Goal: Information Seeking & Learning: Learn about a topic

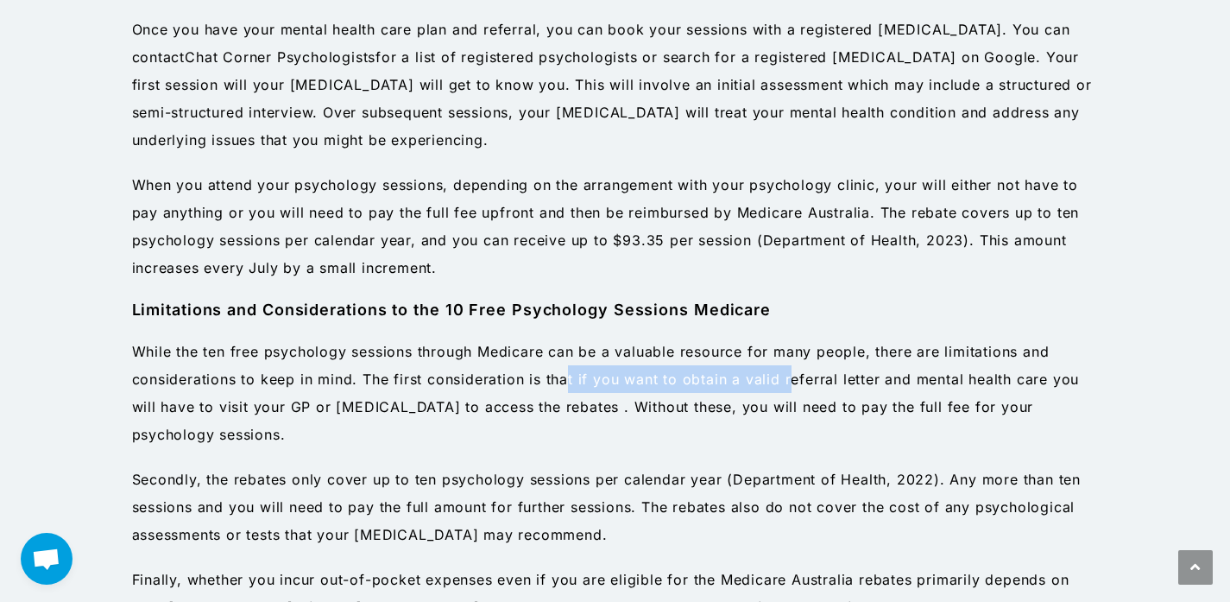
drag, startPoint x: 565, startPoint y: 373, endPoint x: 789, endPoint y: 381, distance: 223.6
click at [789, 381] on p "While the ten free psychology sessions through Medicare can be a valuable resou…" at bounding box center [615, 392] width 967 height 110
click at [793, 381] on p "While the ten free psychology sessions through Medicare can be a valuable resou…" at bounding box center [615, 392] width 967 height 110
drag, startPoint x: 818, startPoint y: 381, endPoint x: 439, endPoint y: 385, distance: 378.9
click at [439, 385] on p "While the ten free psychology sessions through Medicare can be a valuable resou…" at bounding box center [615, 392] width 967 height 110
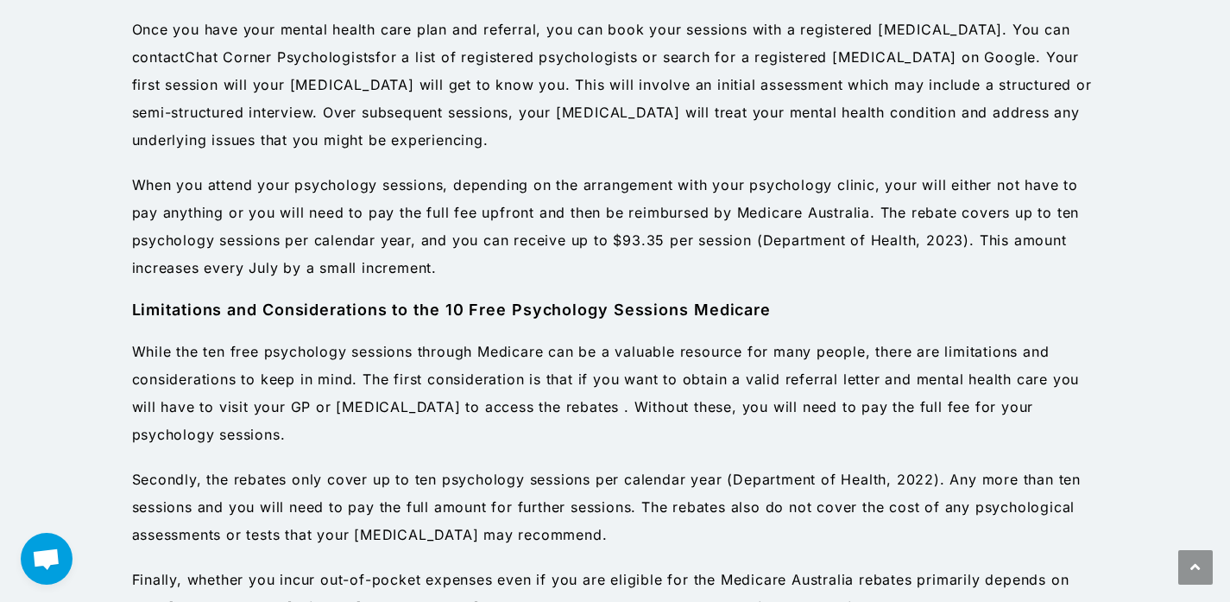
drag, startPoint x: 383, startPoint y: 408, endPoint x: 677, endPoint y: 413, distance: 293.5
click at [677, 413] on p "While the ten free psychology sessions through Medicare can be a valuable resou…" at bounding box center [615, 392] width 967 height 110
drag, startPoint x: 710, startPoint y: 409, endPoint x: 470, endPoint y: 411, distance: 239.9
click at [470, 411] on p "While the ten free psychology sessions through Medicare can be a valuable resou…" at bounding box center [615, 392] width 967 height 110
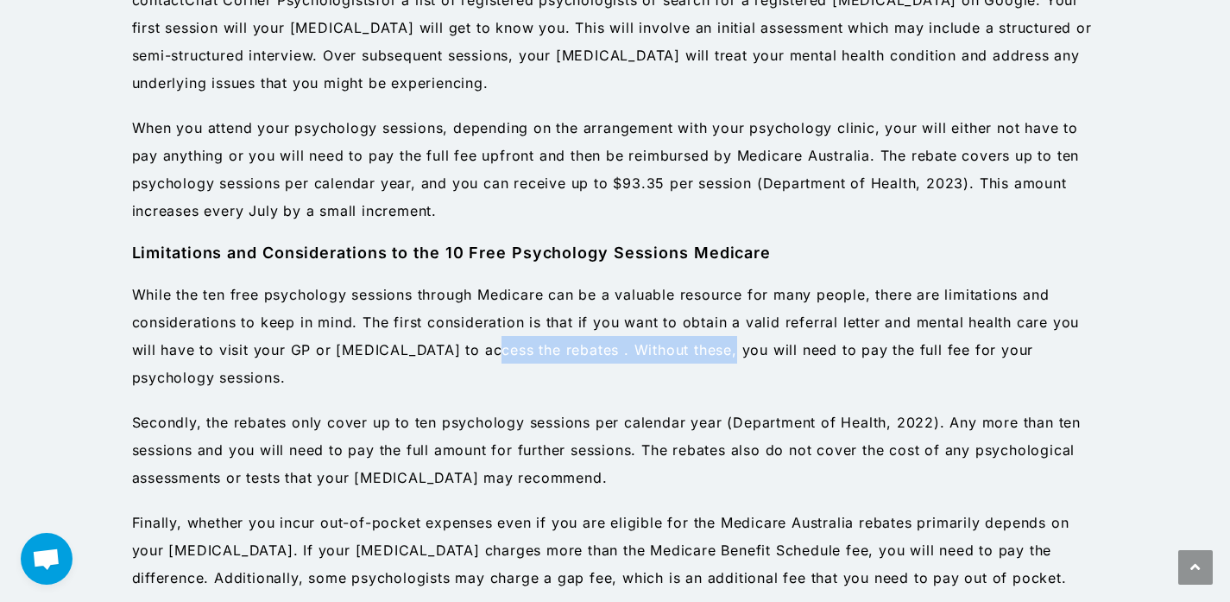
scroll to position [1741, 0]
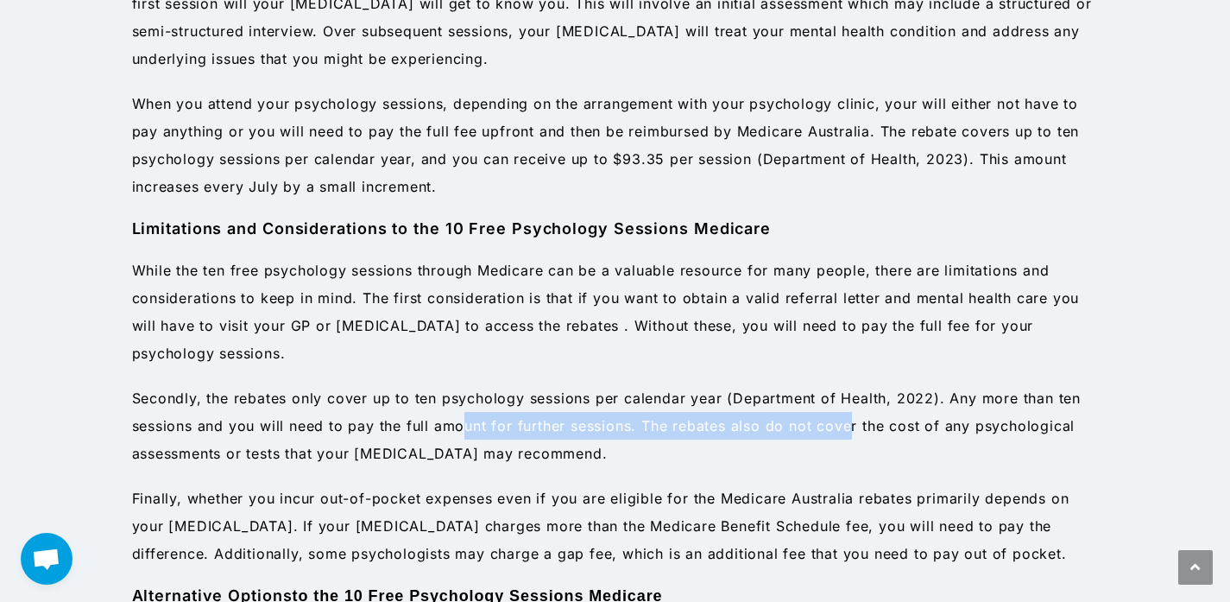
drag, startPoint x: 466, startPoint y: 413, endPoint x: 848, endPoint y: 417, distance: 382.3
click at [848, 417] on p "Secondly, the rebates only cover up to ten psychology sessions per calendar yea…" at bounding box center [615, 425] width 967 height 83
click at [848, 417] on span ". Any more than ten sessions and you will need to pay the full amount for furth…" at bounding box center [606, 425] width 948 height 72
drag, startPoint x: 797, startPoint y: 424, endPoint x: 499, endPoint y: 425, distance: 298.6
click at [499, 425] on span ". Any more than ten sessions and you will need to pay the full amount for furth…" at bounding box center [606, 425] width 948 height 72
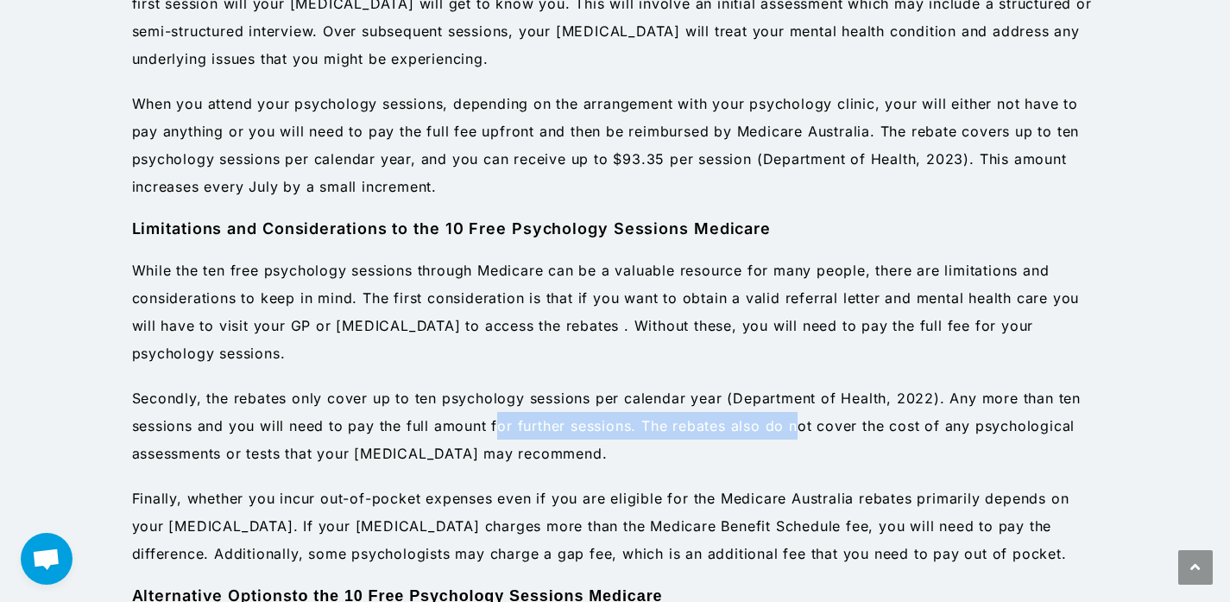
click at [499, 425] on span ". Any more than ten sessions and you will need to pay the full amount for furth…" at bounding box center [606, 425] width 948 height 72
drag, startPoint x: 450, startPoint y: 425, endPoint x: 787, endPoint y: 422, distance: 336.6
click at [917, 431] on span ". Any more than ten sessions and you will need to pay the full amount for furth…" at bounding box center [606, 425] width 948 height 72
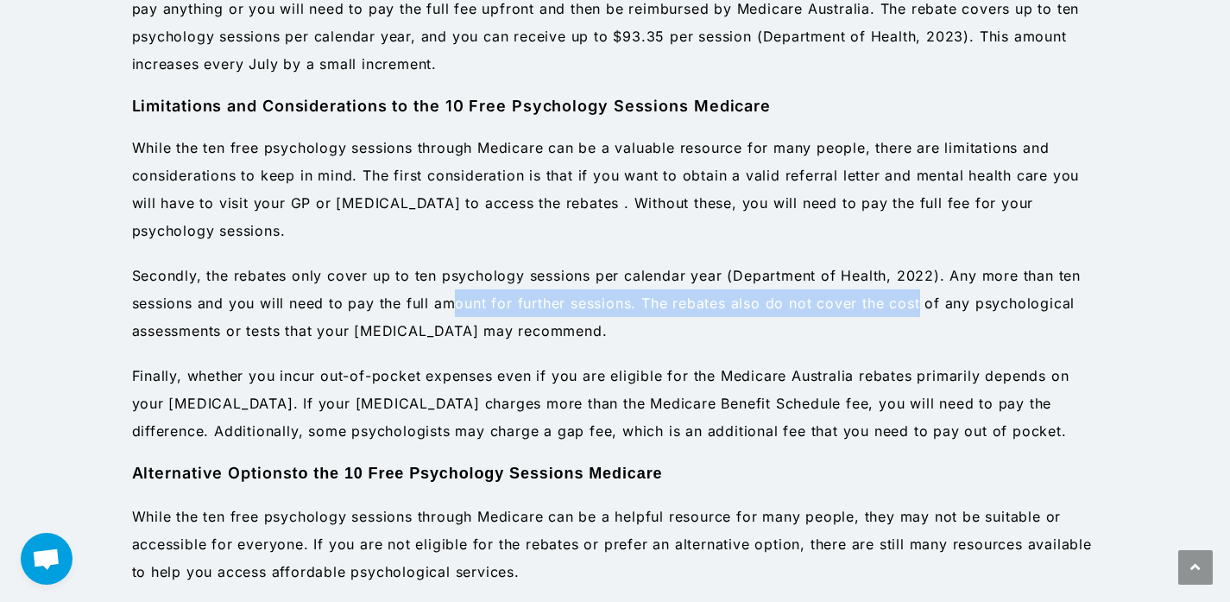
scroll to position [1864, 0]
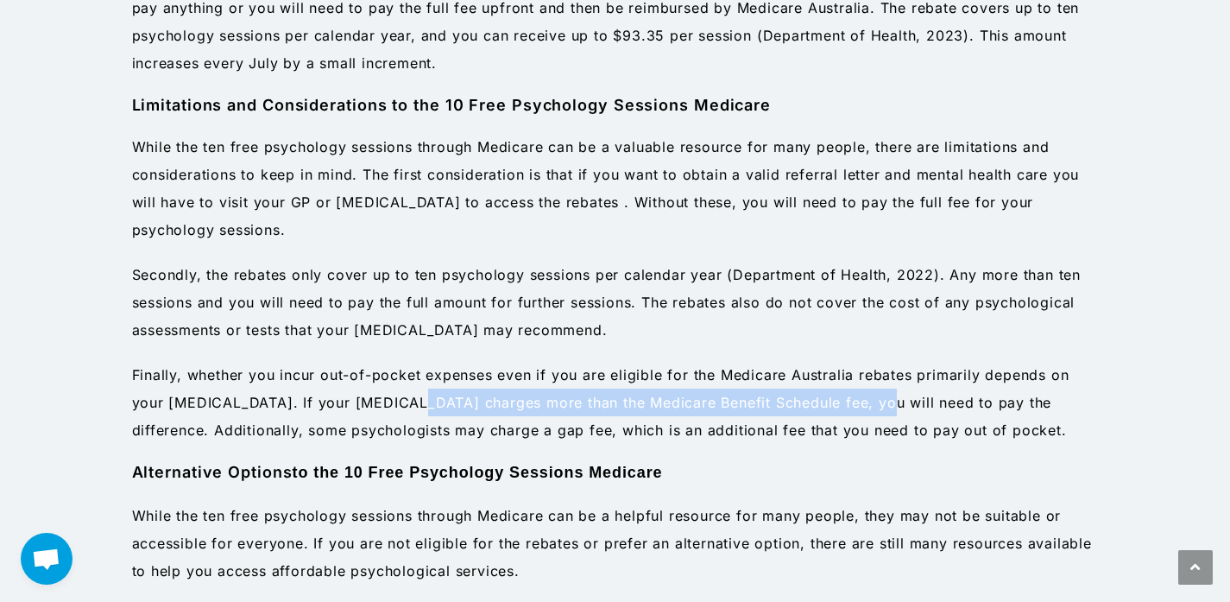
drag, startPoint x: 400, startPoint y: 401, endPoint x: 857, endPoint y: 405, distance: 457.4
click at [857, 405] on p "Finally, whether you incur out-of-pocket expenses even if you are eligible for …" at bounding box center [615, 402] width 967 height 83
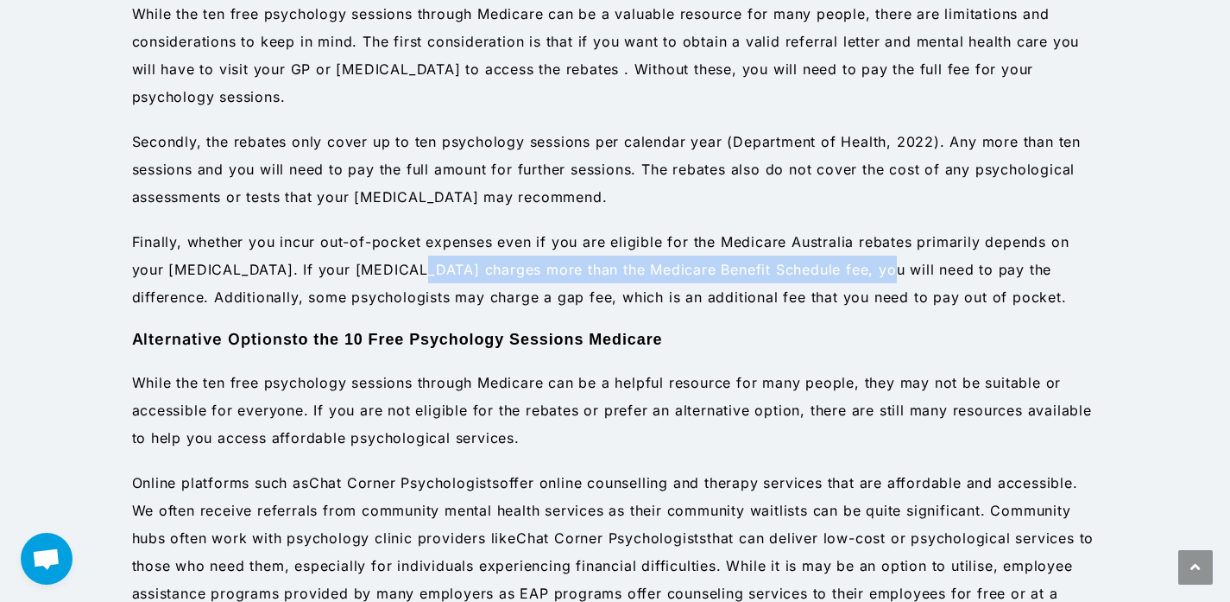
scroll to position [2011, 0]
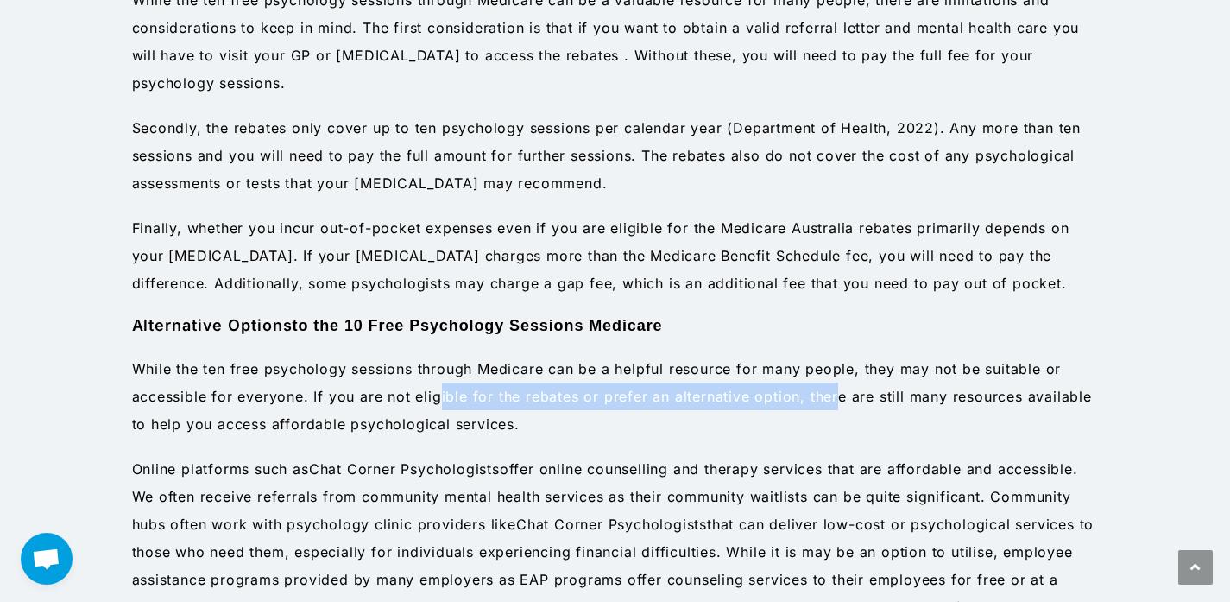
drag, startPoint x: 438, startPoint y: 392, endPoint x: 833, endPoint y: 406, distance: 395.5
click at [833, 406] on p "While the ten free psychology sessions through Medicare can be a helpful resour…" at bounding box center [615, 396] width 967 height 83
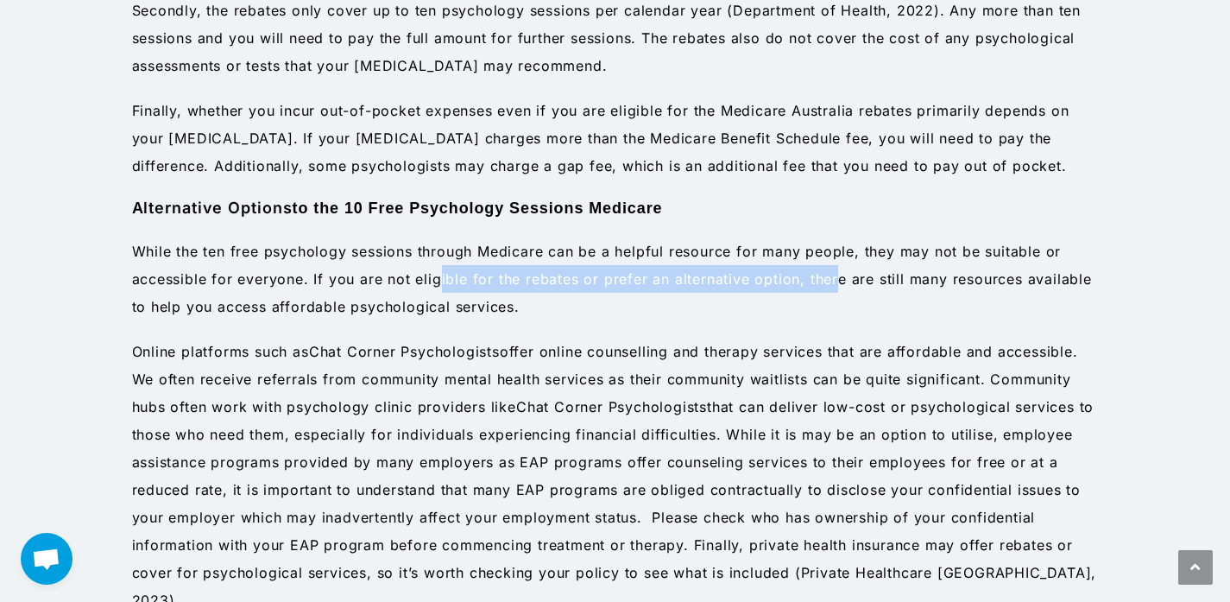
scroll to position [2145, 0]
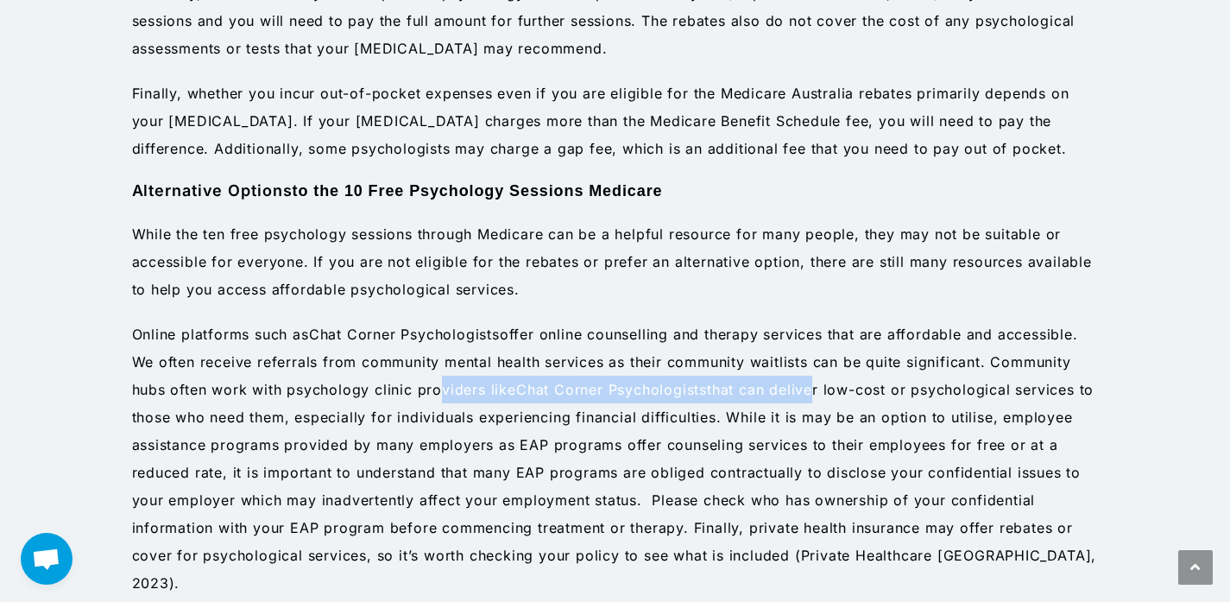
drag, startPoint x: 492, startPoint y: 401, endPoint x: 809, endPoint y: 390, distance: 316.9
click at [809, 390] on p "Online platforms such as Chat Corner Psychologists offer online counselling and…" at bounding box center [615, 458] width 967 height 276
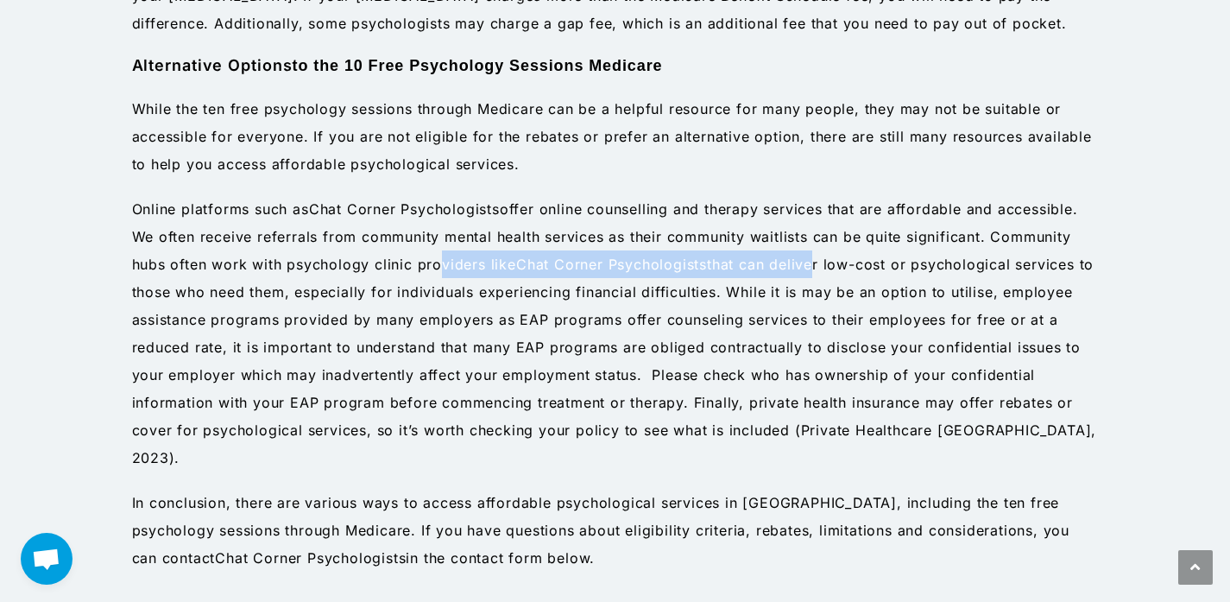
scroll to position [2290, 0]
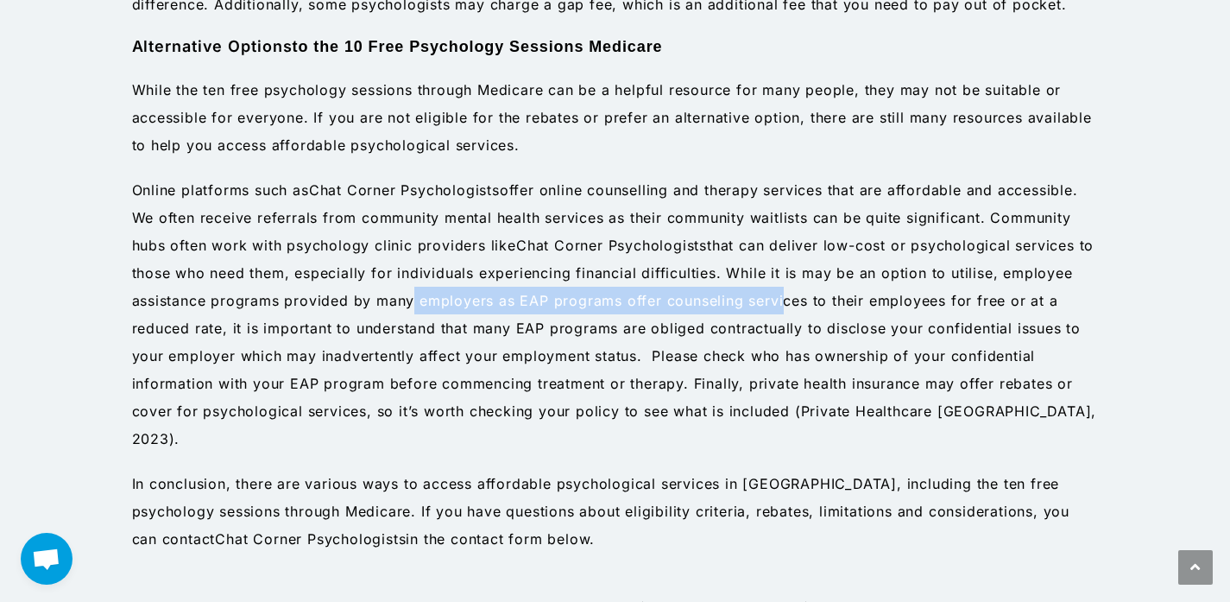
drag, startPoint x: 406, startPoint y: 299, endPoint x: 776, endPoint y: 310, distance: 369.5
click at [776, 310] on p "Online platforms such as Chat Corner Psychologists offer online counselling and…" at bounding box center [615, 314] width 967 height 276
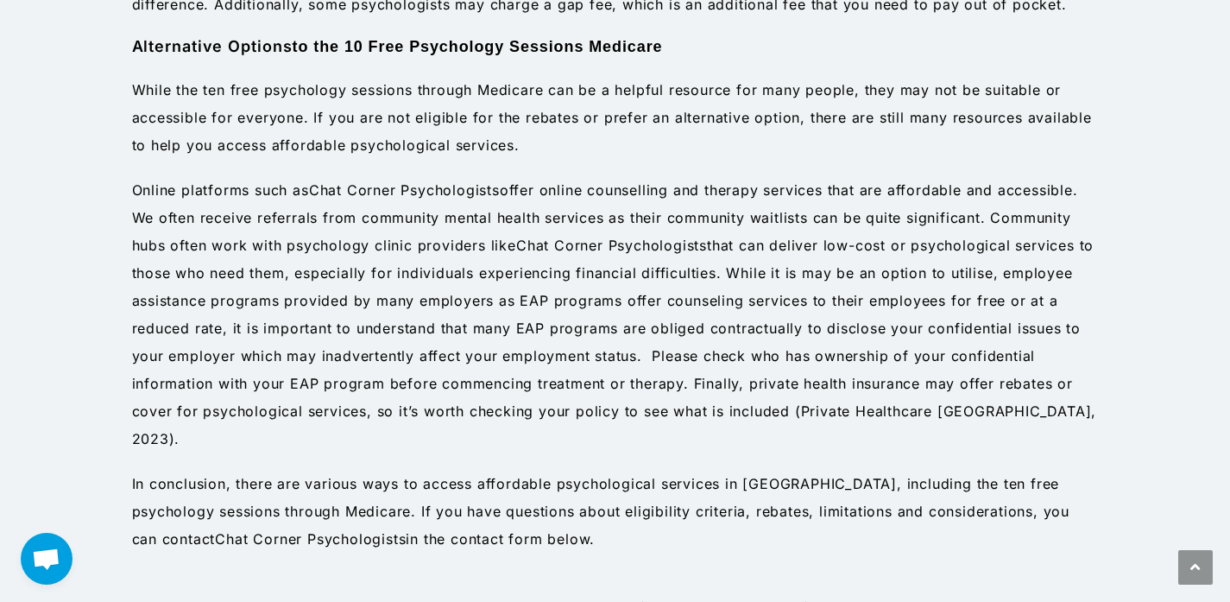
click at [512, 328] on p "Online platforms such as Chat Corner Psychologists offer online counselling and…" at bounding box center [615, 314] width 967 height 276
drag, startPoint x: 498, startPoint y: 327, endPoint x: 711, endPoint y: 327, distance: 213.2
click at [711, 327] on p "Online platforms such as Chat Corner Psychologists offer online counselling and…" at bounding box center [615, 314] width 967 height 276
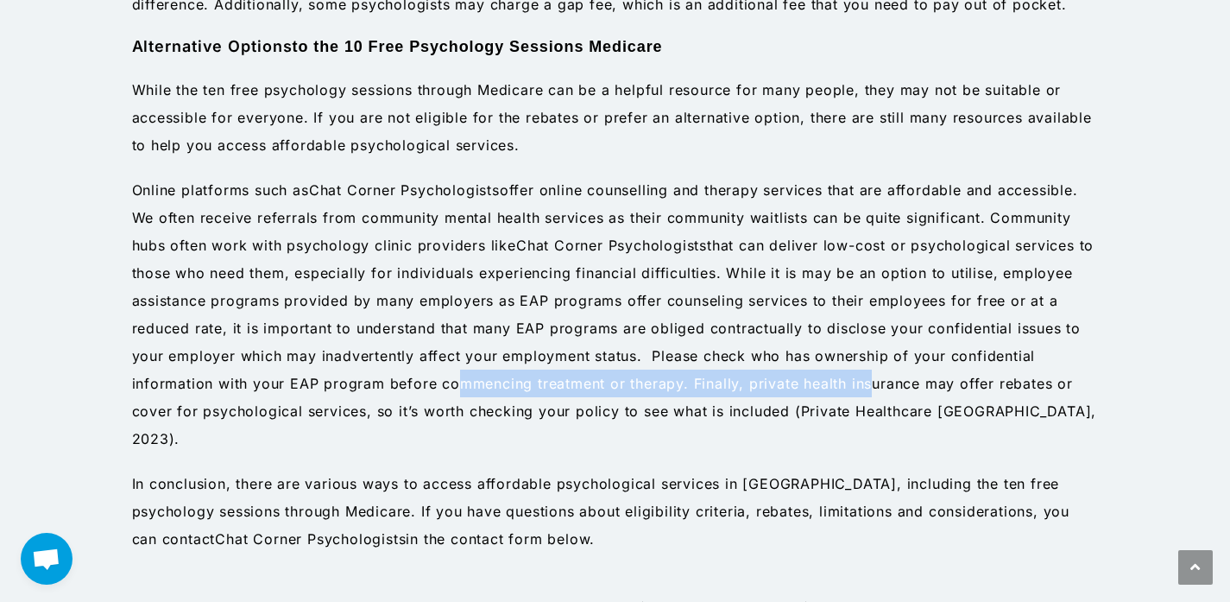
drag, startPoint x: 448, startPoint y: 388, endPoint x: 866, endPoint y: 391, distance: 417.7
click at [866, 391] on p "Online platforms such as Chat Corner Psychologists offer online counselling and…" at bounding box center [615, 314] width 967 height 276
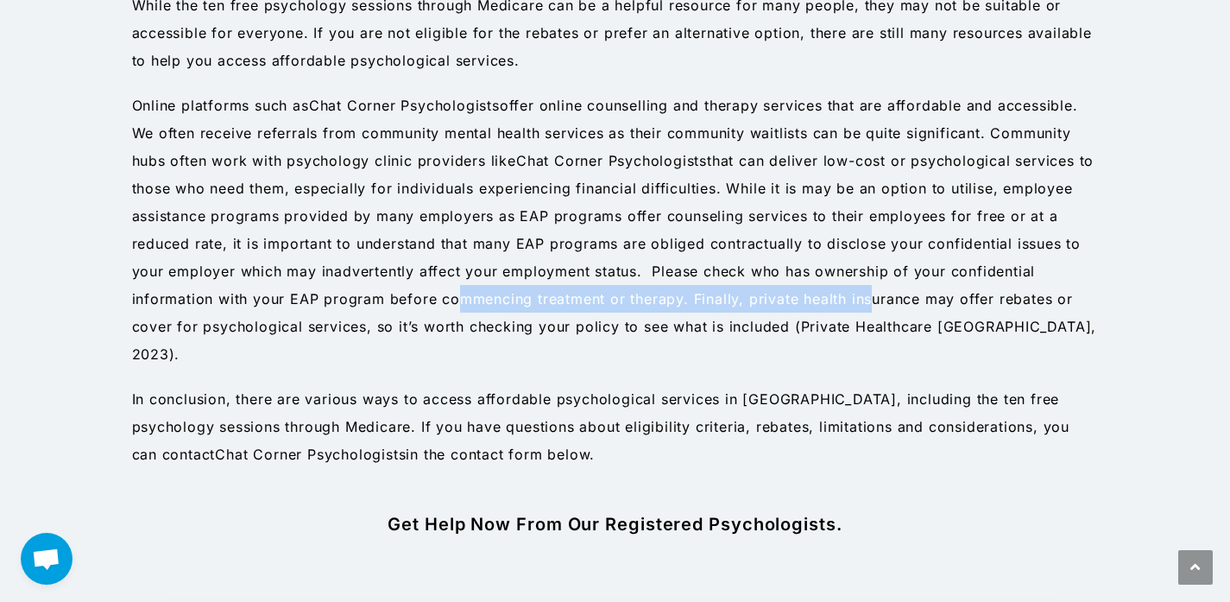
scroll to position [2402, 0]
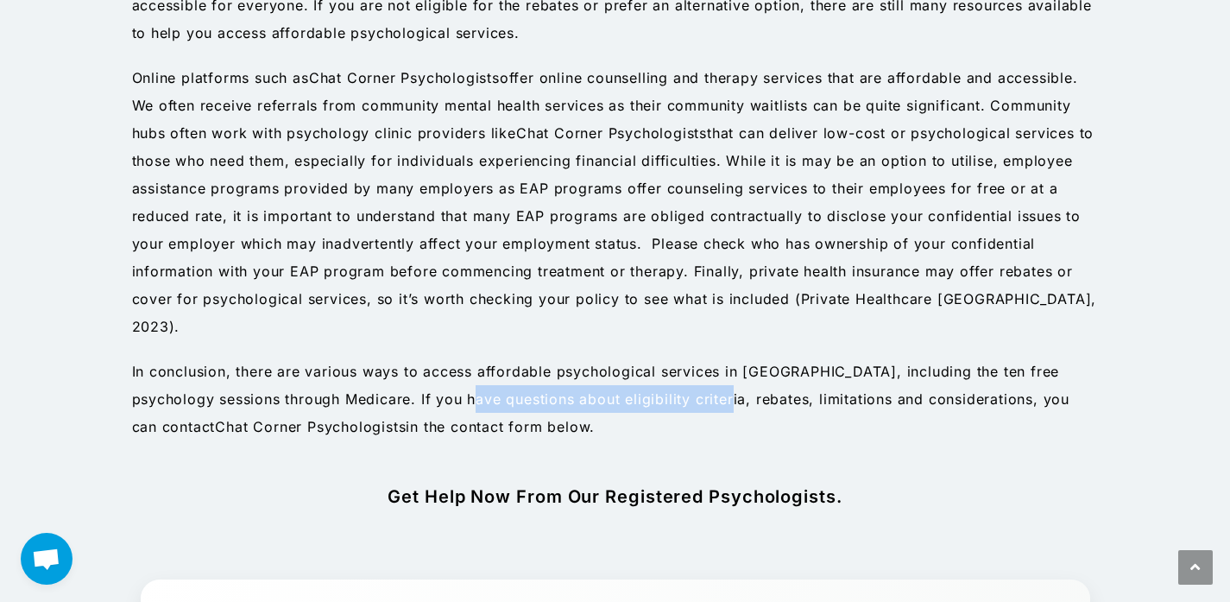
drag, startPoint x: 569, startPoint y: 368, endPoint x: 734, endPoint y: 370, distance: 165.7
click at [724, 371] on p "In conclusion, there are various ways to access affordable psychological servic…" at bounding box center [615, 398] width 967 height 83
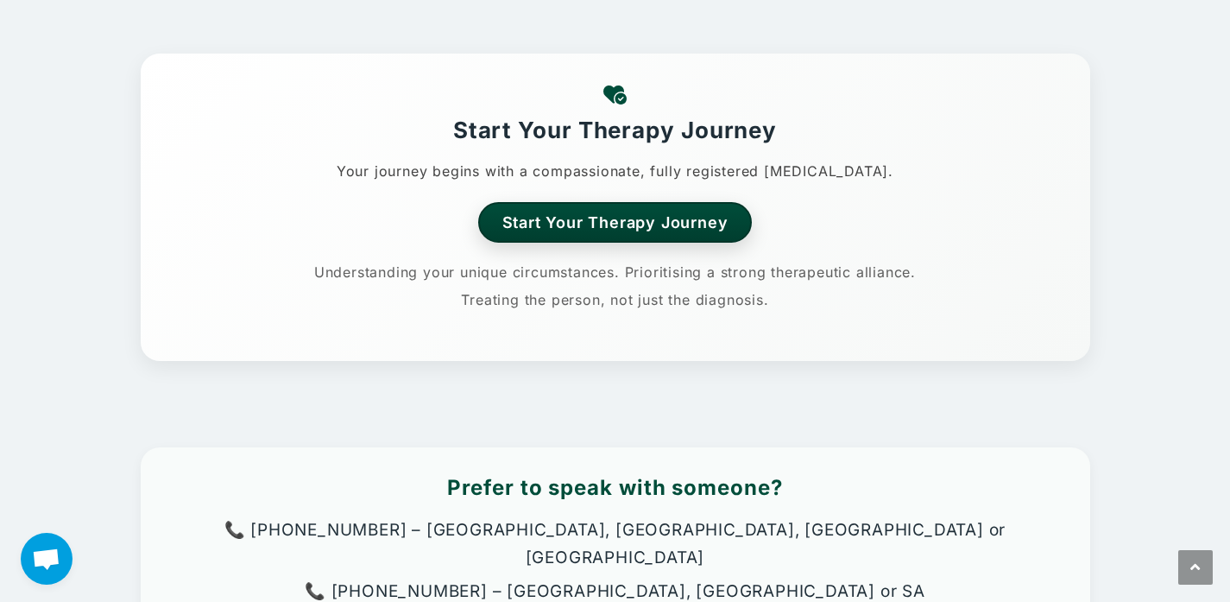
scroll to position [3230, 0]
